Goal: Navigation & Orientation: Find specific page/section

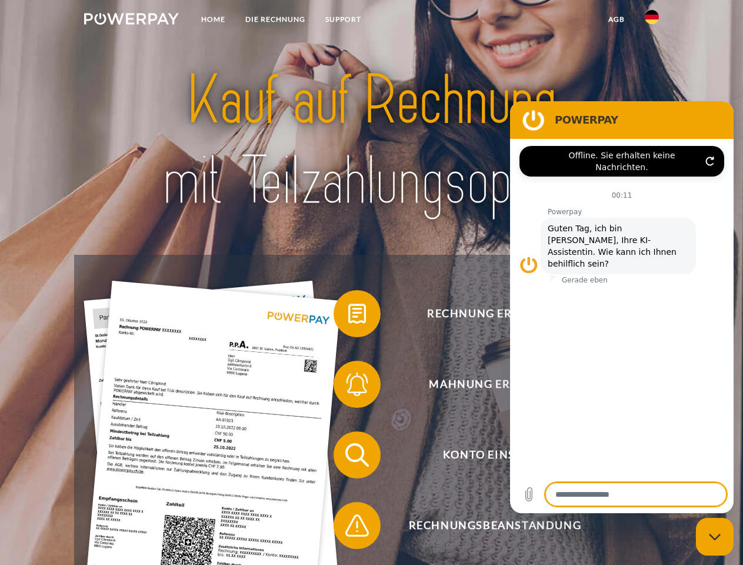
click at [131, 21] on img at bounding box center [131, 19] width 95 height 12
click at [652, 21] on img at bounding box center [652, 17] width 14 height 14
click at [616, 19] on link "agb" at bounding box center [617, 19] width 36 height 21
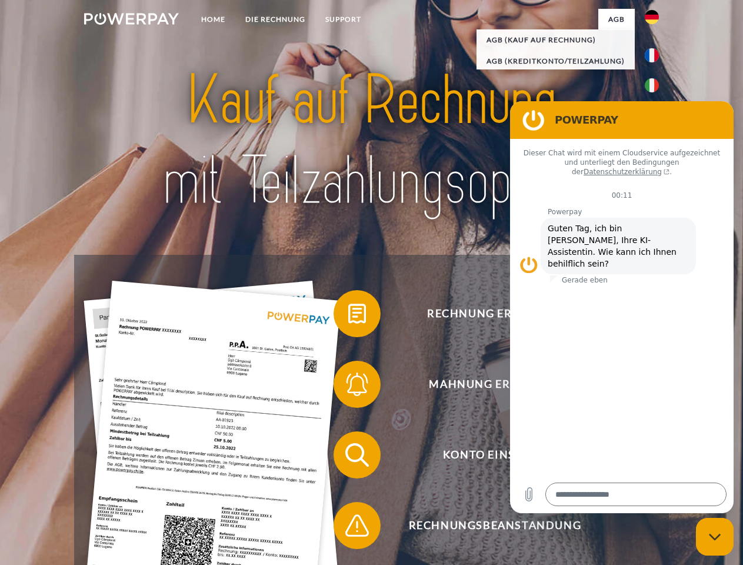
click at [348, 316] on span at bounding box center [339, 313] width 59 height 59
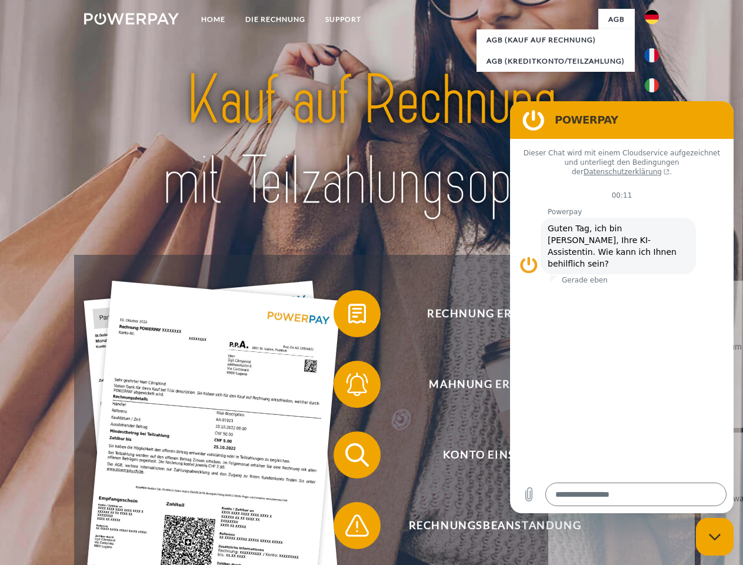
click at [549, 387] on link "zurück" at bounding box center [622, 354] width 147 height 147
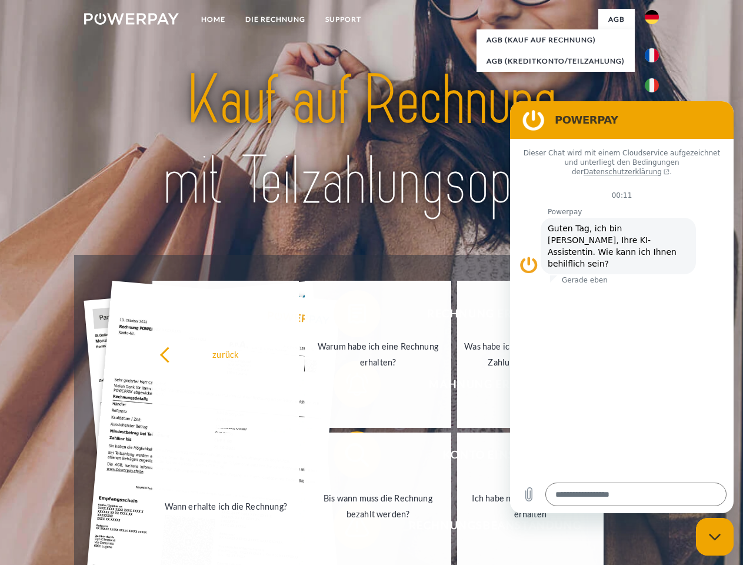
click at [348, 457] on div "Rechnung erhalten? Mahnung erhalten? Konto einsehen" at bounding box center [371, 490] width 595 height 471
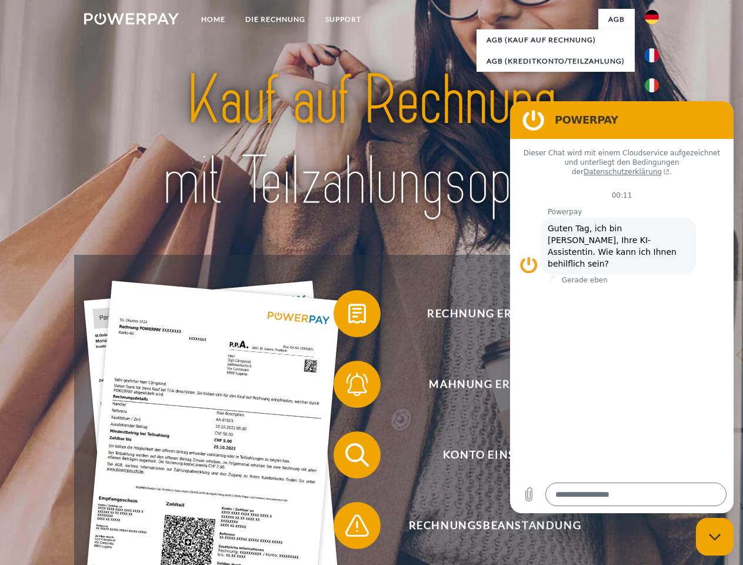
click at [348, 528] on span at bounding box center [339, 525] width 59 height 59
click at [715, 537] on icon "Messaging-Fenster schließen" at bounding box center [715, 537] width 12 height 8
type textarea "*"
